Goal: Entertainment & Leisure: Browse casually

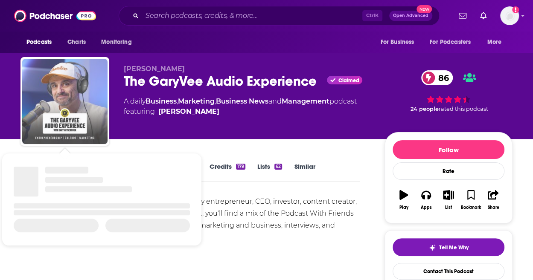
drag, startPoint x: 0, startPoint y: 0, endPoint x: 85, endPoint y: 78, distance: 115.7
